Goal: Transaction & Acquisition: Purchase product/service

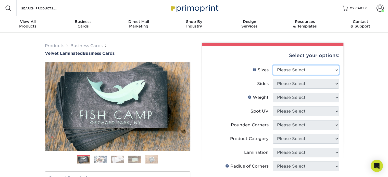
click at [304, 69] on select "Please Select 1.5" x 3.5" - Mini 1.75" x 3.5" - Mini 2" x 2" - Square 2" x 3" -…" at bounding box center [306, 70] width 66 height 10
select select "2.00x3.50"
click at [273, 65] on select "Please Select 1.5" x 3.5" - Mini 1.75" x 3.5" - Mini 2" x 2" - Square 2" x 3" -…" at bounding box center [306, 70] width 66 height 10
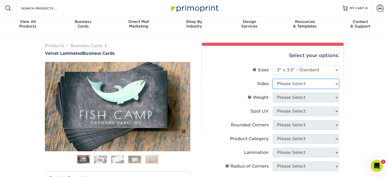
click at [302, 85] on select "Please Select Print Both Sides Print Front Only" at bounding box center [306, 84] width 66 height 10
select select "13abbda7-1d64-4f25-8bb2-c179b224825d"
click at [273, 79] on select "Please Select Print Both Sides Print Front Only" at bounding box center [306, 84] width 66 height 10
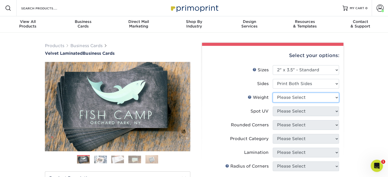
click at [291, 97] on select "Please Select 16PT" at bounding box center [306, 98] width 66 height 10
select select "16PT"
click at [273, 93] on select "Please Select 16PT" at bounding box center [306, 98] width 66 height 10
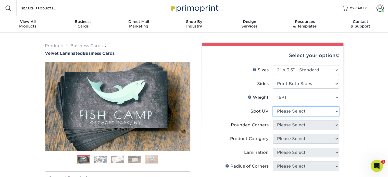
click at [294, 111] on select "Please Select No Spot UV Front and Back (Both Sides) Front Only Back Only" at bounding box center [306, 112] width 66 height 10
select select "3"
click at [273, 107] on select "Please Select No Spot UV Front and Back (Both Sides) Front Only Back Only" at bounding box center [306, 112] width 66 height 10
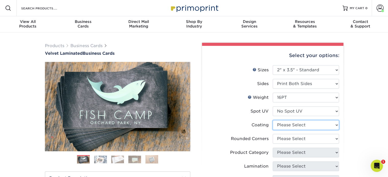
click at [299, 125] on select at bounding box center [306, 125] width 66 height 10
select select "3e7618de-abca-4bda-9f97-8b9129e913d8"
click at [273, 120] on select at bounding box center [306, 125] width 66 height 10
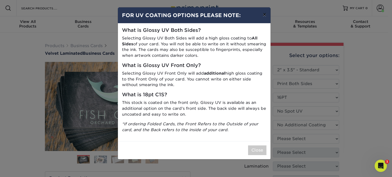
click at [264, 15] on button "×" at bounding box center [265, 14] width 12 height 14
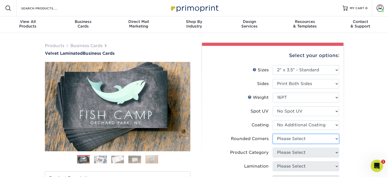
click at [284, 141] on select "Please Select Yes - Round 2 Corners Yes - Round 4 Corners No" at bounding box center [306, 139] width 66 height 10
select select "0"
click at [273, 134] on select "Please Select Yes - Round 2 Corners Yes - Round 4 Corners No" at bounding box center [306, 139] width 66 height 10
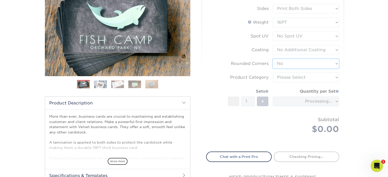
scroll to position [77, 0]
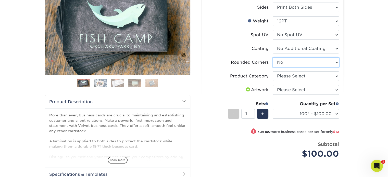
click at [289, 63] on select "Please Select Yes - Round 2 Corners Yes - Round 4 Corners No" at bounding box center [306, 63] width 66 height 10
drag, startPoint x: 289, startPoint y: 63, endPoint x: 295, endPoint y: 63, distance: 6.4
click at [289, 63] on select "Please Select Yes - Round 2 Corners Yes - Round 4 Corners No" at bounding box center [306, 63] width 66 height 10
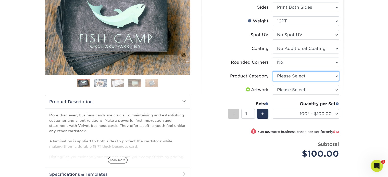
click at [303, 77] on select "Please Select Business Cards" at bounding box center [306, 76] width 66 height 10
select select "3b5148f1-0588-4f88-a218-97bcfdce65c1"
click at [273, 71] on select "Please Select Business Cards" at bounding box center [306, 76] width 66 height 10
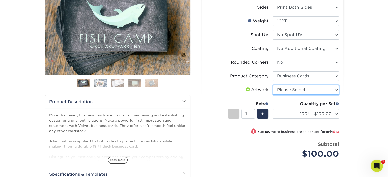
click at [311, 90] on select "Please Select I will upload files I need a design - $100" at bounding box center [306, 90] width 66 height 10
select select "upload"
click at [273, 85] on select "Please Select I will upload files I need a design - $100" at bounding box center [306, 90] width 66 height 10
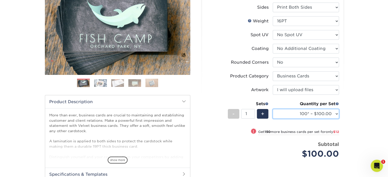
click at [336, 113] on select "100* – $100.00 250* – $112.00 500 – $120.00 1000 – $156.00 2500 – $307.00 5000 …" at bounding box center [306, 114] width 66 height 10
select select "500 – $120.00"
click at [273, 109] on select "100* – $100.00 250* – $112.00 500 – $120.00 1000 – $156.00 2500 – $307.00 5000 …" at bounding box center [306, 114] width 66 height 10
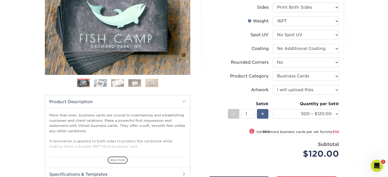
click at [264, 114] on span "+" at bounding box center [262, 114] width 3 height 8
type input "2"
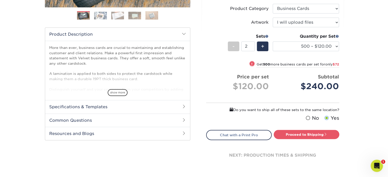
scroll to position [153, 0]
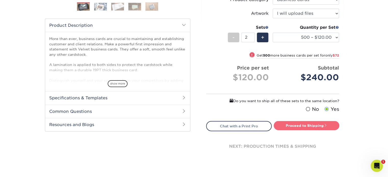
click at [302, 125] on link "Proceed to Shipping" at bounding box center [307, 125] width 66 height 9
type input "Set 1"
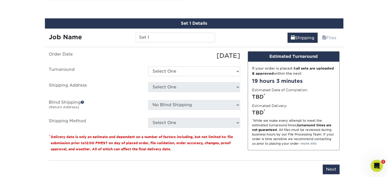
scroll to position [287, 0]
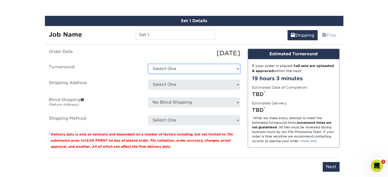
click at [179, 69] on select "Select One 2-4 Business Days 2 Day Next Business Day" at bounding box center [194, 69] width 92 height 10
select select "0269a54f-6afa-4918-998f-593919161a79"
click at [148, 64] on select "Select One 2-4 Business Days 2 Day Next Business Day" at bounding box center [194, 69] width 92 height 10
click at [190, 69] on select "Select One 2-4 Business Days 2 Day Next Business Day" at bounding box center [194, 69] width 92 height 10
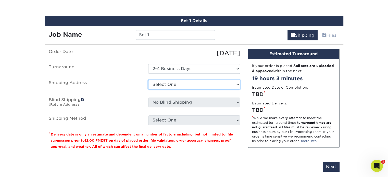
click at [173, 85] on select "Select One Anthony Nardella business card Business cards Chris Plante business …" at bounding box center [194, 85] width 92 height 10
select select "285708"
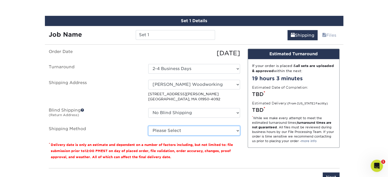
click at [204, 130] on select "Please Select Ground Shipping (+$17.92) 3 Day Shipping Service (+$19.92) 2 Day …" at bounding box center [194, 131] width 92 height 10
select select "03"
click at [148, 126] on select "Please Select Ground Shipping (+$17.92) 3 Day Shipping Service (+$19.92) 2 Day …" at bounding box center [194, 131] width 92 height 10
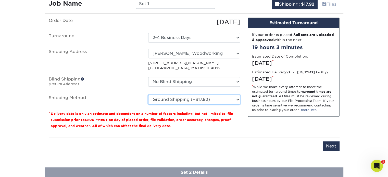
scroll to position [338, 0]
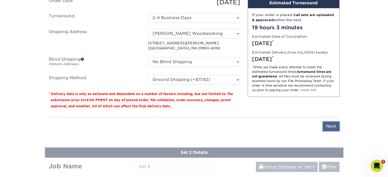
click at [325, 125] on input "Next" at bounding box center [331, 127] width 17 height 10
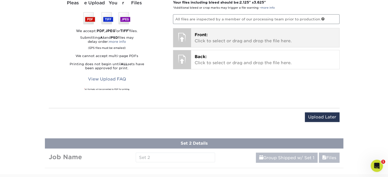
click at [212, 35] on p "Front: Click to select or drag and drop the file here." at bounding box center [265, 38] width 141 height 12
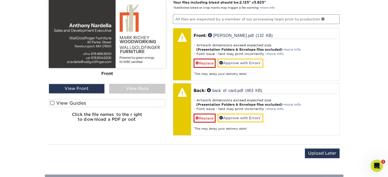
click at [53, 101] on span at bounding box center [52, 103] width 4 height 5
click at [0, 0] on input "View Guides" at bounding box center [0, 0] width 0 height 0
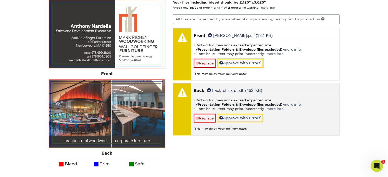
drag, startPoint x: 240, startPoint y: 61, endPoint x: 246, endPoint y: 67, distance: 8.3
click at [240, 61] on link "Approve with Errors *" at bounding box center [241, 63] width 46 height 9
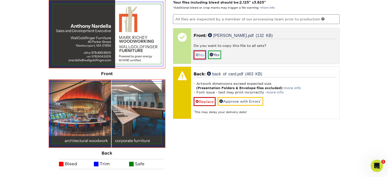
click at [200, 52] on link "No" at bounding box center [200, 55] width 12 height 9
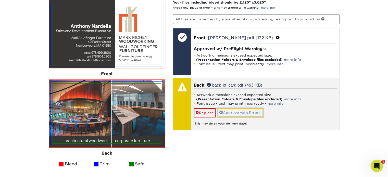
click at [240, 110] on link "Approve with Errors *" at bounding box center [241, 112] width 46 height 9
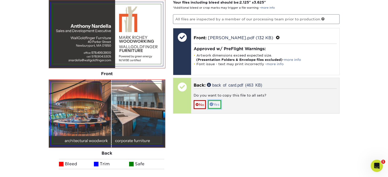
click at [217, 100] on link "Yes" at bounding box center [214, 104] width 13 height 9
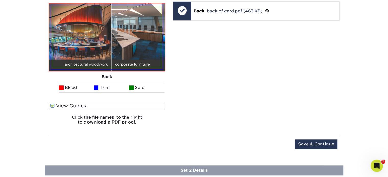
scroll to position [287, 0]
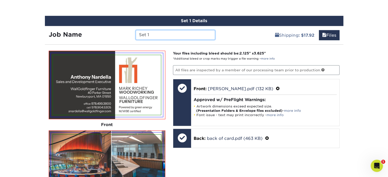
drag, startPoint x: 156, startPoint y: 35, endPoint x: 124, endPoint y: 32, distance: 32.3
click at [124, 32] on div "Job Name Set 1" at bounding box center [132, 35] width 174 height 10
click at [185, 31] on input "[PERSON_NAME]" at bounding box center [175, 35] width 79 height 10
type input "[PERSON_NAME]"
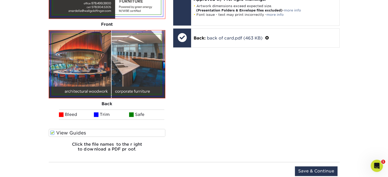
scroll to position [389, 0]
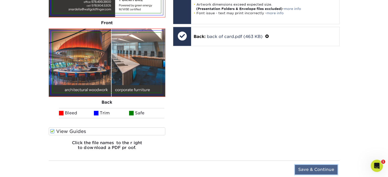
click at [307, 166] on input "Save & Continue" at bounding box center [316, 170] width 43 height 10
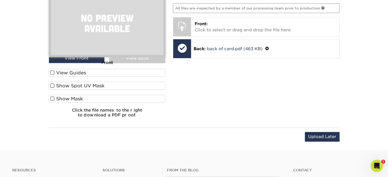
scroll to position [272, 0]
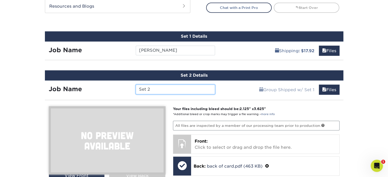
drag, startPoint x: 161, startPoint y: 89, endPoint x: 122, endPoint y: 89, distance: 39.3
click at [122, 89] on div "Job Name Set 2" at bounding box center [132, 90] width 174 height 10
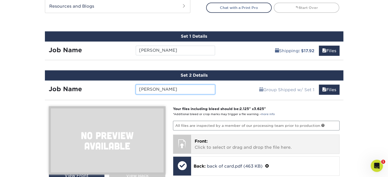
type input "[PERSON_NAME]"
click at [242, 142] on p "Front: Click to select or drag and drop the file here." at bounding box center [265, 145] width 141 height 12
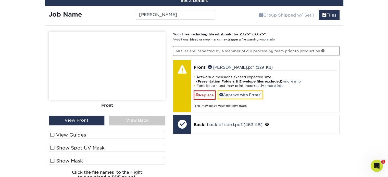
scroll to position [348, 0]
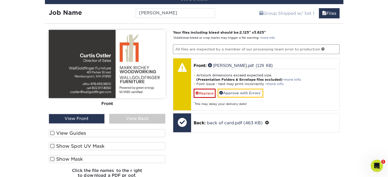
click at [52, 131] on span at bounding box center [52, 133] width 4 height 5
click at [0, 0] on input "View Guides" at bounding box center [0, 0] width 0 height 0
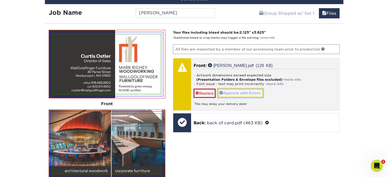
click at [242, 91] on link "Approve with Errors *" at bounding box center [241, 93] width 46 height 9
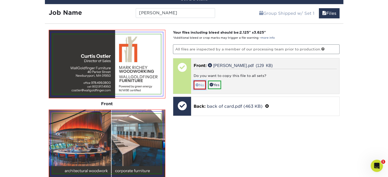
click at [204, 81] on link "No" at bounding box center [200, 85] width 12 height 9
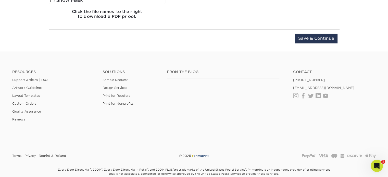
scroll to position [604, 0]
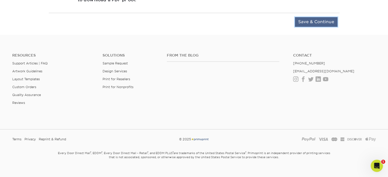
click at [310, 17] on input "Save & Continue" at bounding box center [316, 22] width 43 height 10
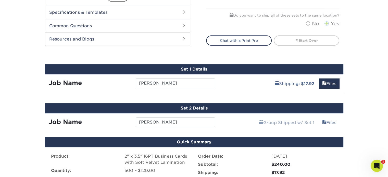
scroll to position [306, 0]
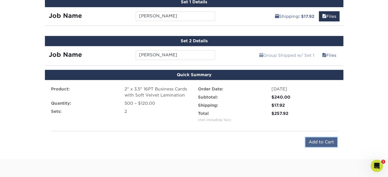
click at [313, 140] on input "Add to Cart" at bounding box center [321, 143] width 32 height 10
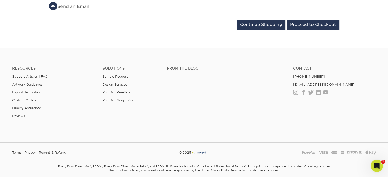
scroll to position [102, 0]
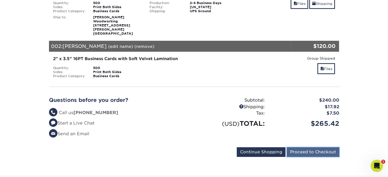
click at [301, 148] on input "Proceed to Checkout" at bounding box center [313, 153] width 53 height 10
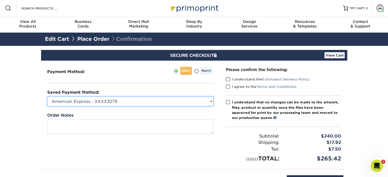
click at [177, 99] on select "American Express - XXXX3279 MasterCard - XXXX4817 American Express - XXXX5274 A…" at bounding box center [130, 102] width 166 height 10
click at [200, 101] on select "American Express - XXXX3279 MasterCard - XXXX4817 American Express - XXXX5274 A…" at bounding box center [130, 102] width 166 height 10
select select "52660"
click at [47, 97] on select "American Express - XXXX3279 MasterCard - XXXX4817 American Express - XXXX5274 A…" at bounding box center [130, 102] width 166 height 10
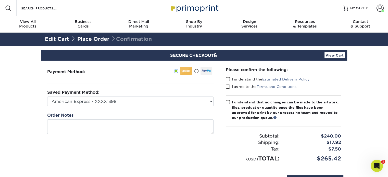
click at [226, 79] on span at bounding box center [228, 79] width 4 height 5
click at [0, 0] on input "I understand the Estimated Delivery Policy" at bounding box center [0, 0] width 0 height 0
click at [227, 89] on span at bounding box center [228, 86] width 4 height 5
click at [0, 0] on input "I agree to the Terms and Conditions" at bounding box center [0, 0] width 0 height 0
click at [229, 102] on span at bounding box center [228, 102] width 4 height 5
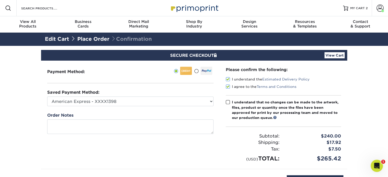
click at [0, 0] on input "I understand that no changes can be made to the artwork, files, product or quan…" at bounding box center [0, 0] width 0 height 0
click at [340, 54] on link "View Cart" at bounding box center [335, 55] width 20 height 6
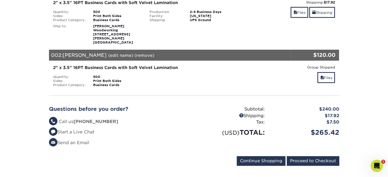
scroll to position [102, 0]
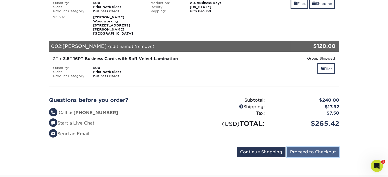
click at [301, 148] on input "Proceed to Checkout" at bounding box center [313, 153] width 53 height 10
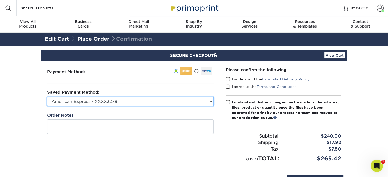
click at [188, 103] on select "American Express - XXXX3279 MasterCard - XXXX4817 American Express - XXXX5274 A…" at bounding box center [130, 102] width 166 height 10
select select "52660"
click at [47, 97] on select "American Express - XXXX3279 MasterCard - XXXX4817 American Express - XXXX5274 A…" at bounding box center [130, 102] width 166 height 10
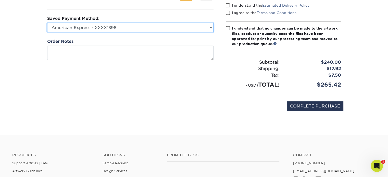
scroll to position [102, 0]
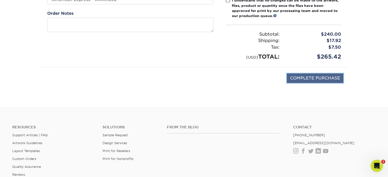
click at [302, 76] on input "COMPLETE PURCHASE" at bounding box center [315, 78] width 57 height 10
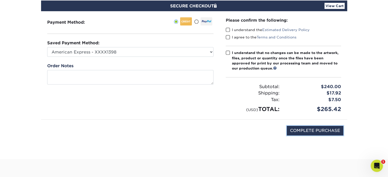
scroll to position [51, 0]
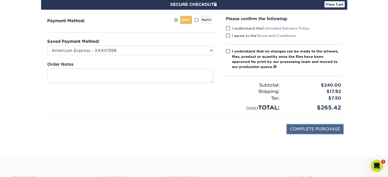
click at [320, 127] on input "COMPLETE PURCHASE" at bounding box center [315, 130] width 57 height 10
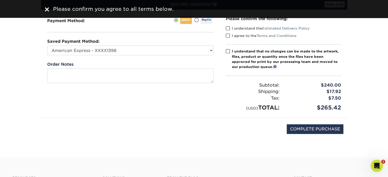
click at [229, 26] on span at bounding box center [228, 28] width 4 height 5
click at [0, 0] on input "I understand the Estimated Delivery Policy" at bounding box center [0, 0] width 0 height 0
click at [229, 36] on span at bounding box center [228, 35] width 4 height 5
click at [0, 0] on input "I agree to the Terms and Conditions" at bounding box center [0, 0] width 0 height 0
click at [227, 49] on span at bounding box center [228, 51] width 4 height 5
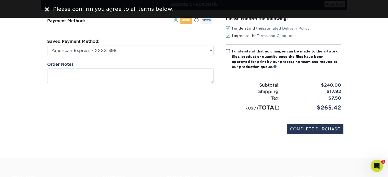
click at [0, 0] on input "I understand that no changes can be made to the artwork, files, product or quan…" at bounding box center [0, 0] width 0 height 0
click at [296, 128] on input "COMPLETE PURCHASE" at bounding box center [315, 130] width 57 height 10
type input "PROCESSING, PLEASE WAIT..."
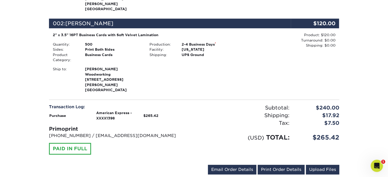
scroll to position [230, 0]
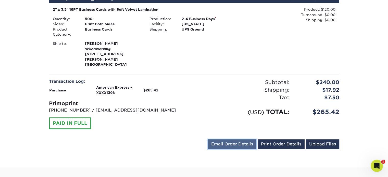
click at [227, 140] on link "Email Order Details" at bounding box center [232, 145] width 48 height 10
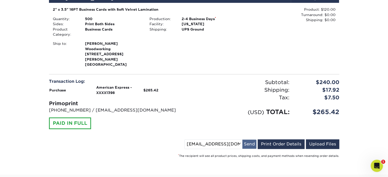
drag, startPoint x: 250, startPoint y: 123, endPoint x: 247, endPoint y: 123, distance: 3.1
click at [250, 140] on button "Send" at bounding box center [249, 144] width 14 height 9
